Goal: Transaction & Acquisition: Book appointment/travel/reservation

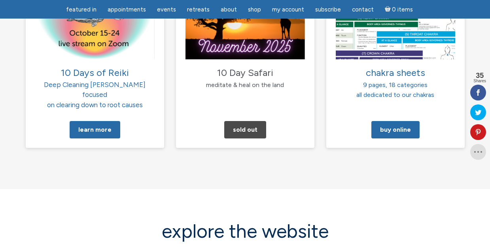
scroll to position [929, 0]
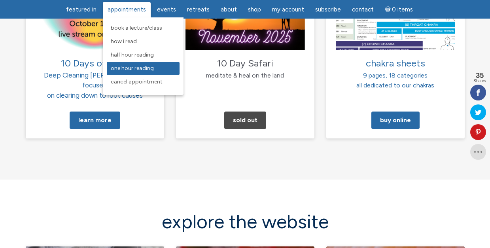
click at [120, 67] on span "One Hour Reading" at bounding box center [132, 68] width 43 height 7
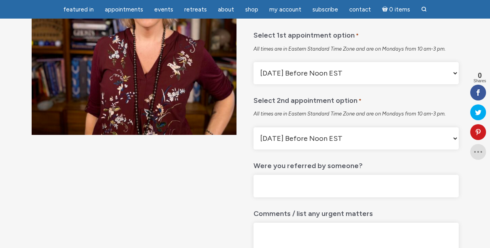
scroll to position [150, 0]
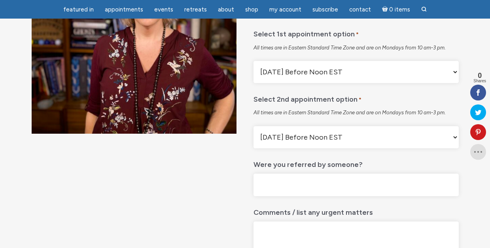
click at [315, 83] on select "Monday Before Noon EST Monday After Noon EST First Available" at bounding box center [356, 72] width 205 height 22
select select "Monday After Noon EST"
click at [254, 81] on select "Monday Before Noon EST Monday After Noon EST First Available" at bounding box center [356, 72] width 205 height 22
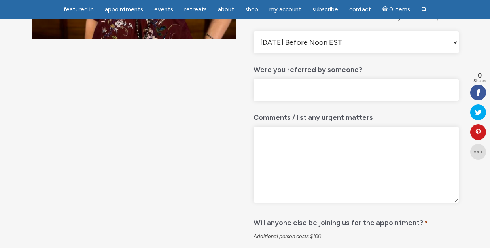
scroll to position [0, 0]
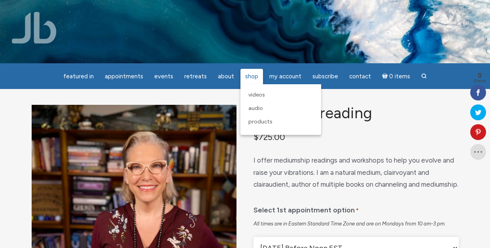
click at [249, 76] on span "Shop" at bounding box center [251, 76] width 13 height 7
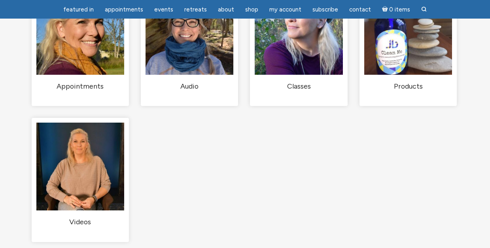
scroll to position [121, 0]
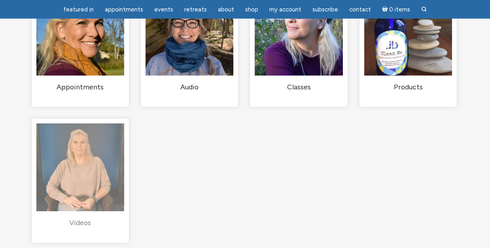
click at [110, 180] on img "Visit product category Videos" at bounding box center [80, 168] width 88 height 88
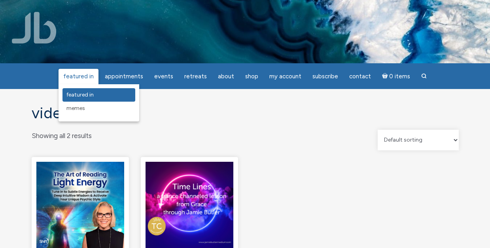
click at [80, 94] on span "featured in" at bounding box center [80, 94] width 27 height 7
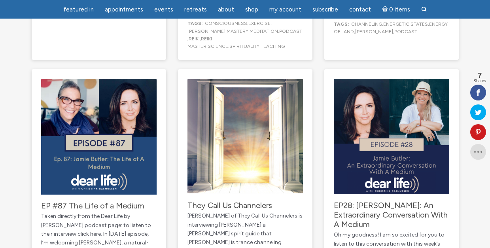
scroll to position [1246, 0]
